Goal: Task Accomplishment & Management: Manage account settings

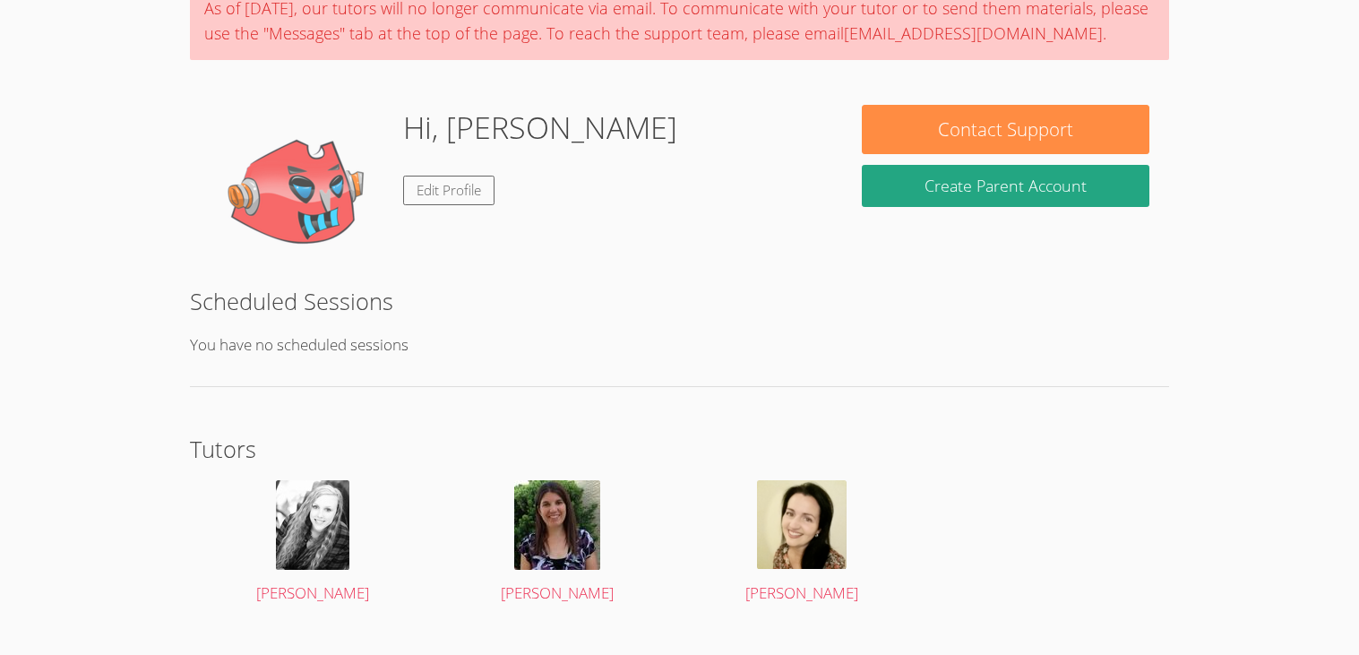
scroll to position [193, 0]
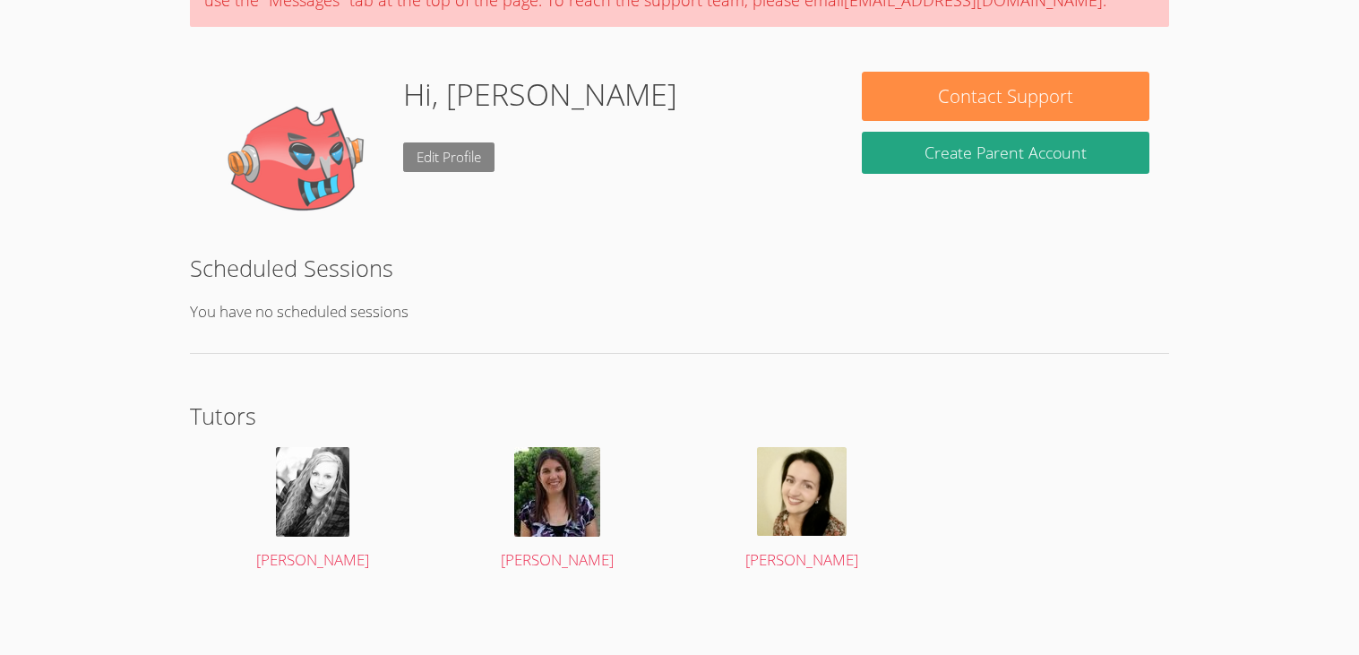
click at [464, 150] on link "Edit Profile" at bounding box center [448, 157] width 91 height 30
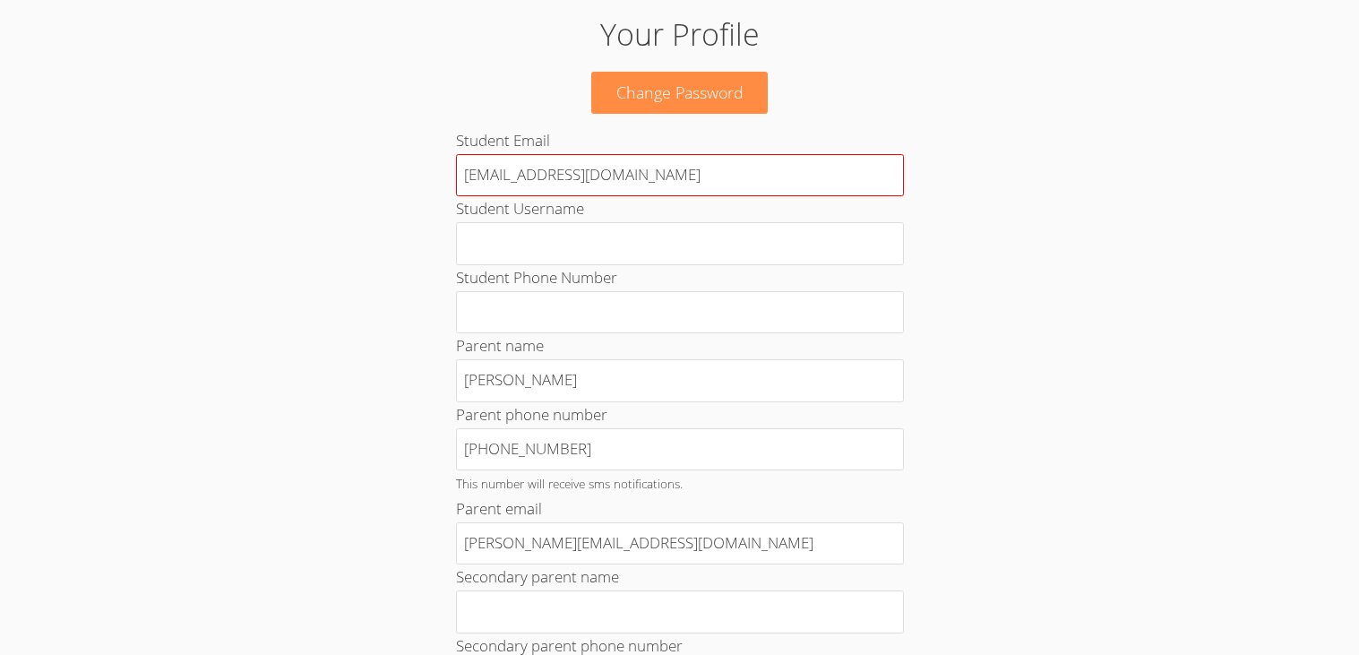
scroll to position [99, 0]
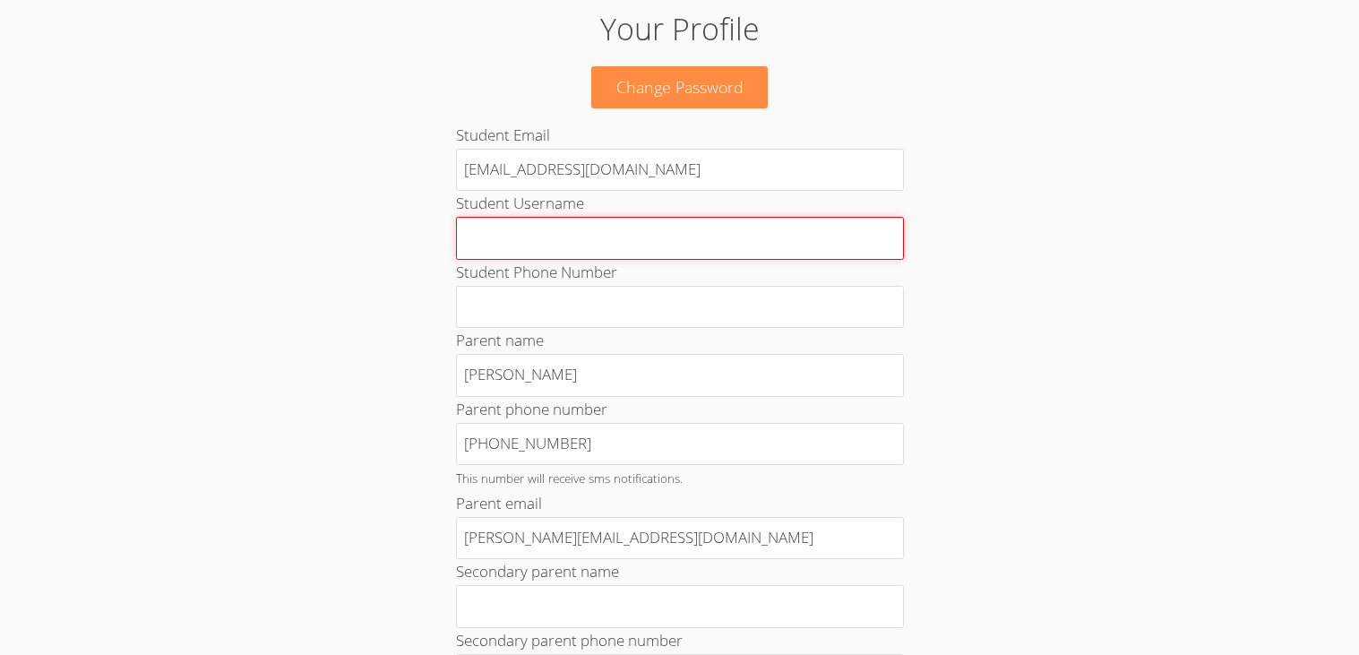
click at [675, 230] on input "Student Username" at bounding box center [680, 238] width 448 height 43
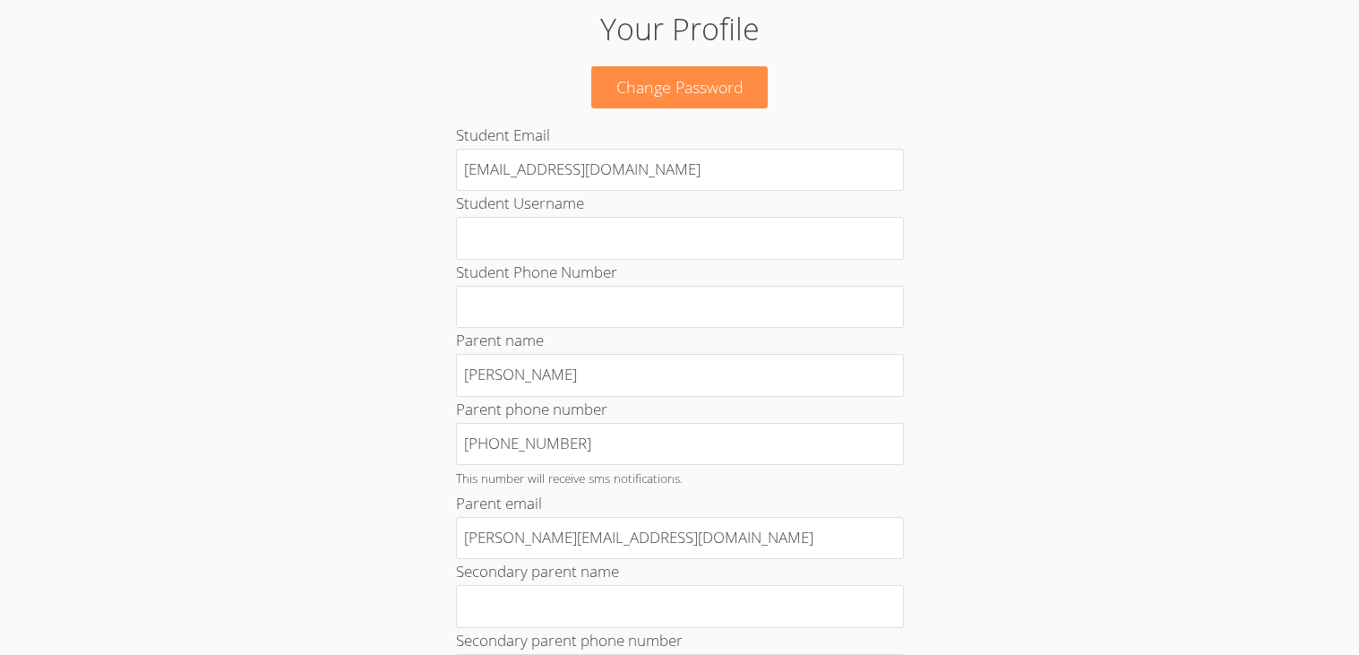
click at [1013, 212] on div "Your Profile Change Password Student Email [EMAIL_ADDRESS][DOMAIN_NAME] Student…" at bounding box center [679, 663] width 733 height 1315
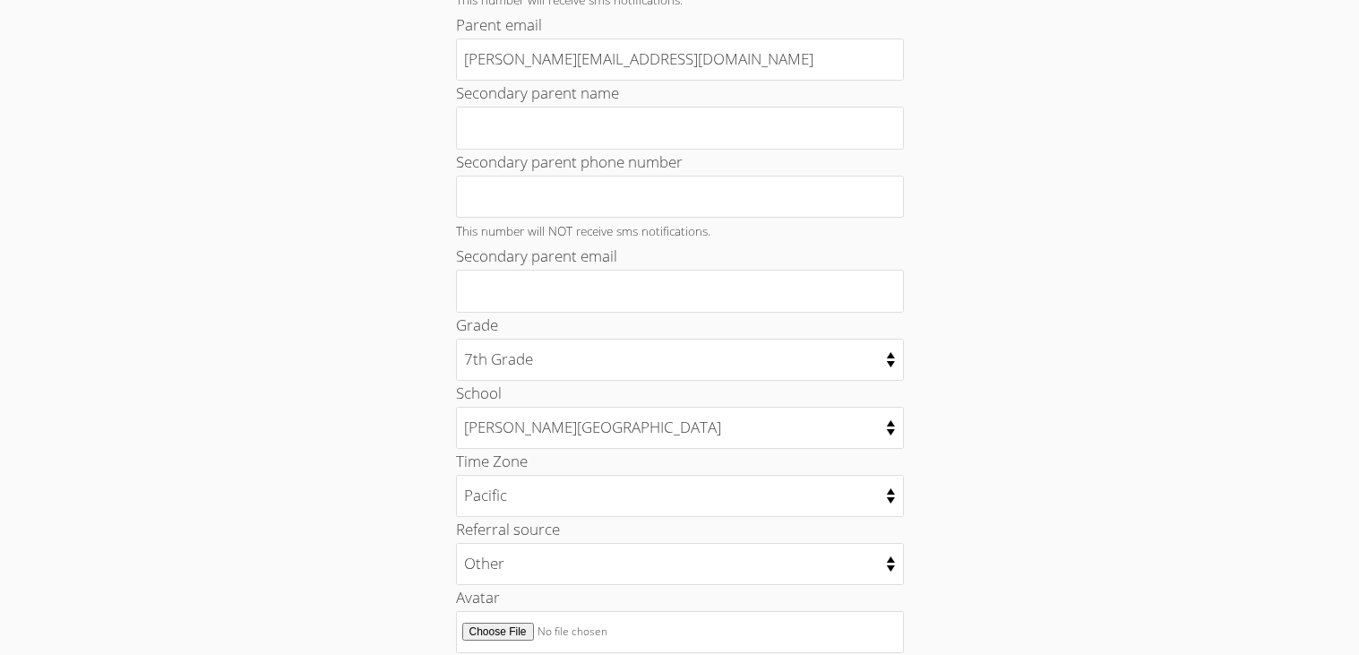
scroll to position [587, 0]
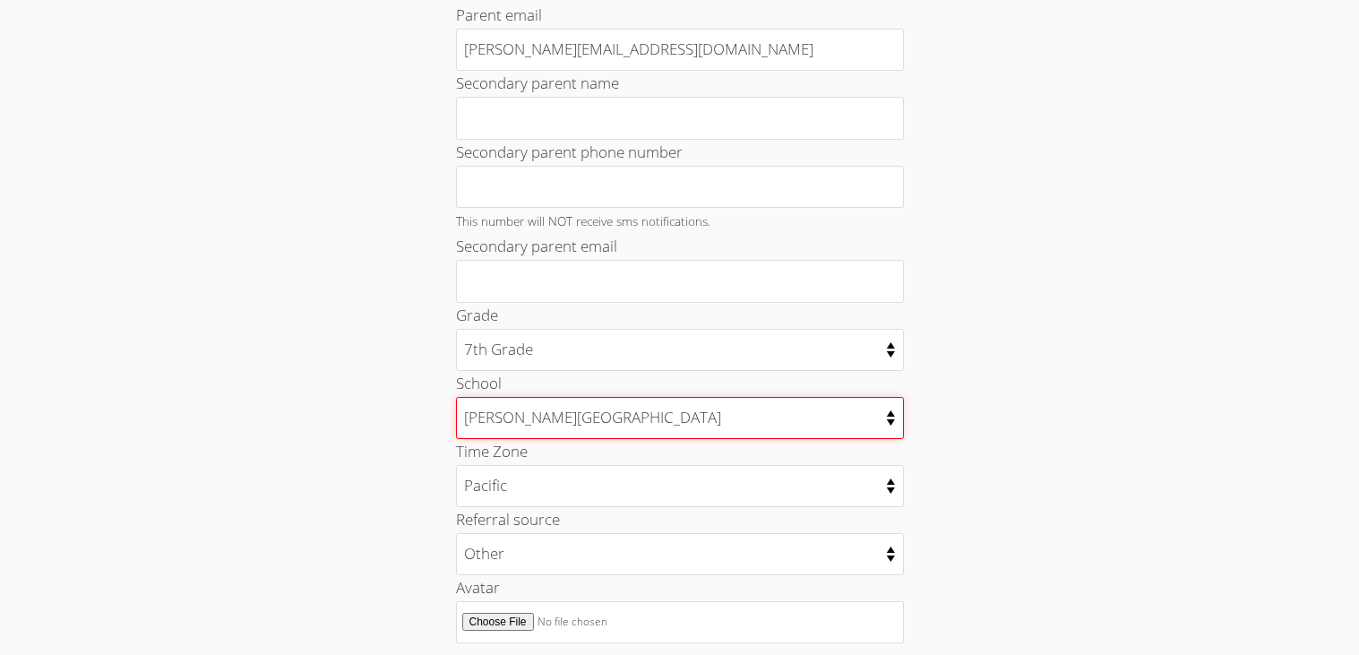
click at [768, 420] on select "[GEOGRAPHIC_DATA] [PERSON_NAME][GEOGRAPHIC_DATA] [PERSON_NAME][GEOGRAPHIC_DATA]…" at bounding box center [680, 418] width 448 height 42
select select "2938"
click at [456, 398] on select "[GEOGRAPHIC_DATA] [PERSON_NAME][GEOGRAPHIC_DATA] [PERSON_NAME][GEOGRAPHIC_DATA]…" at bounding box center [680, 418] width 448 height 42
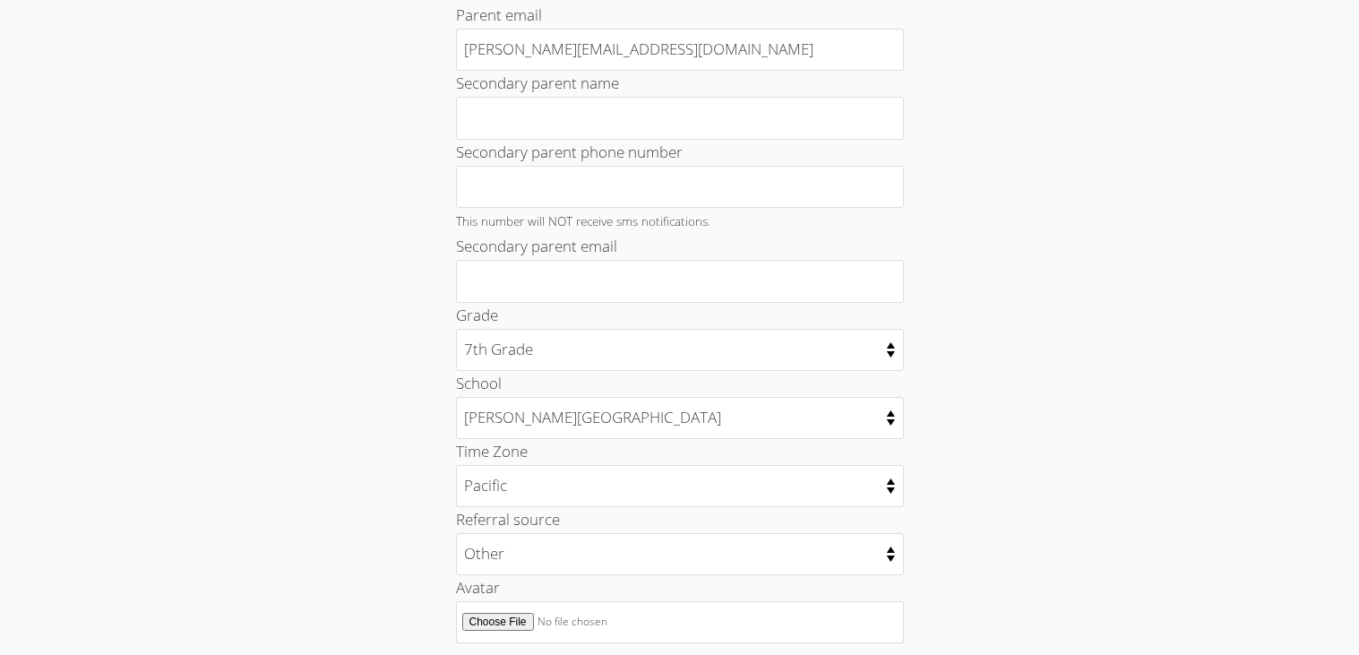
click at [1082, 516] on div "Home › Edit Profile Your Profile Change Password Student Email [EMAIL_ADDRESS][…" at bounding box center [679, 187] width 1019 height 1419
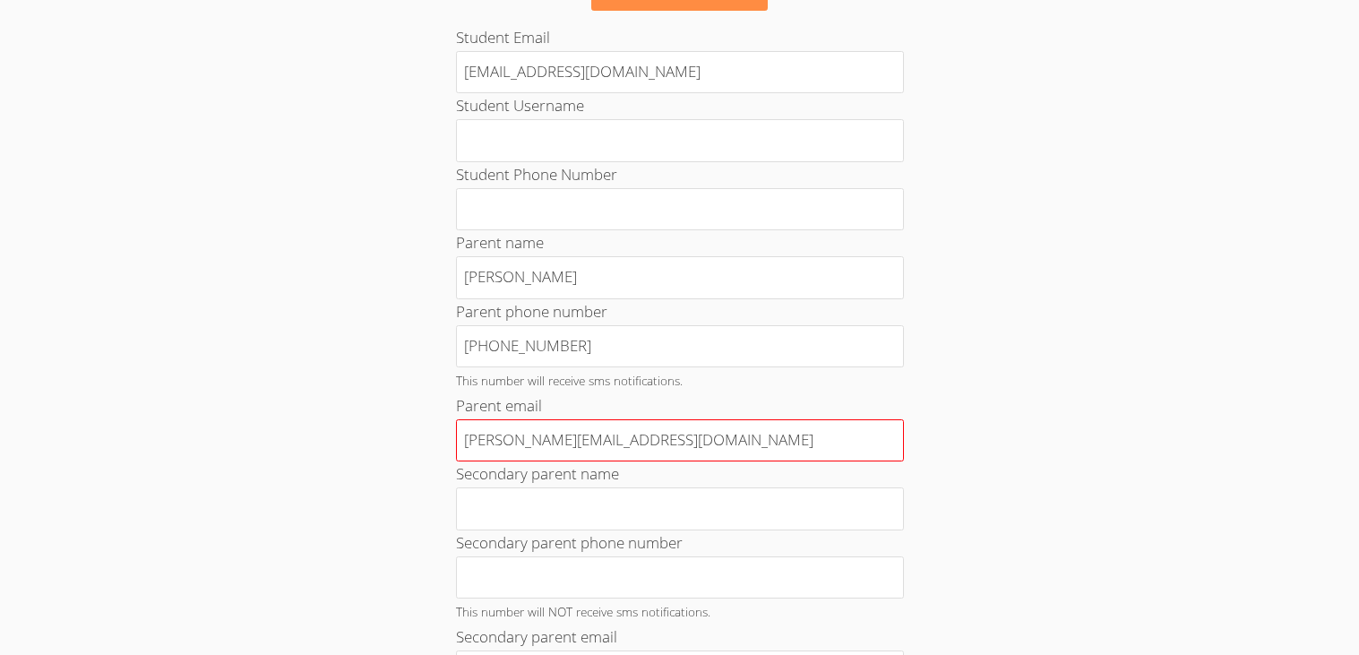
scroll to position [200, 0]
